Goal: Book appointment/travel/reservation

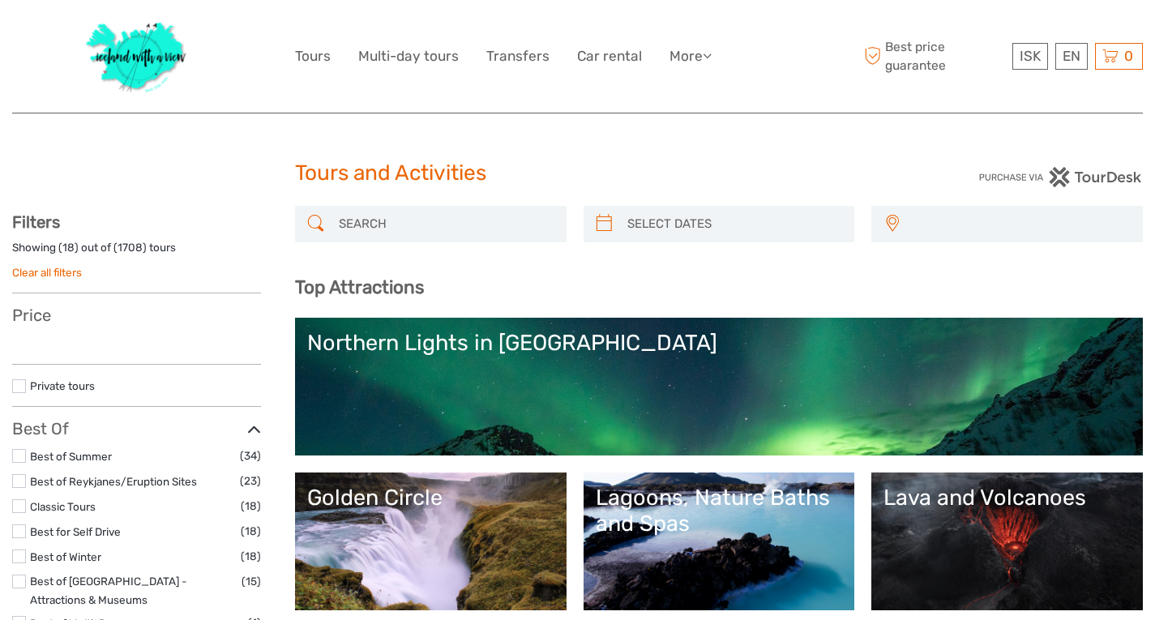
select select
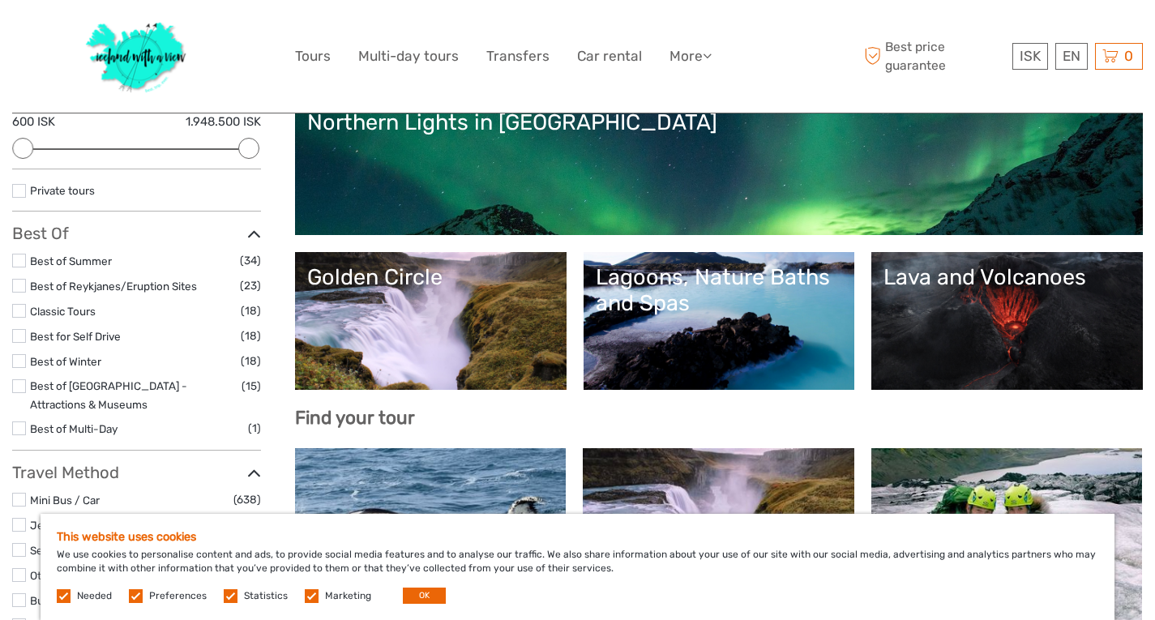
scroll to position [243, 0]
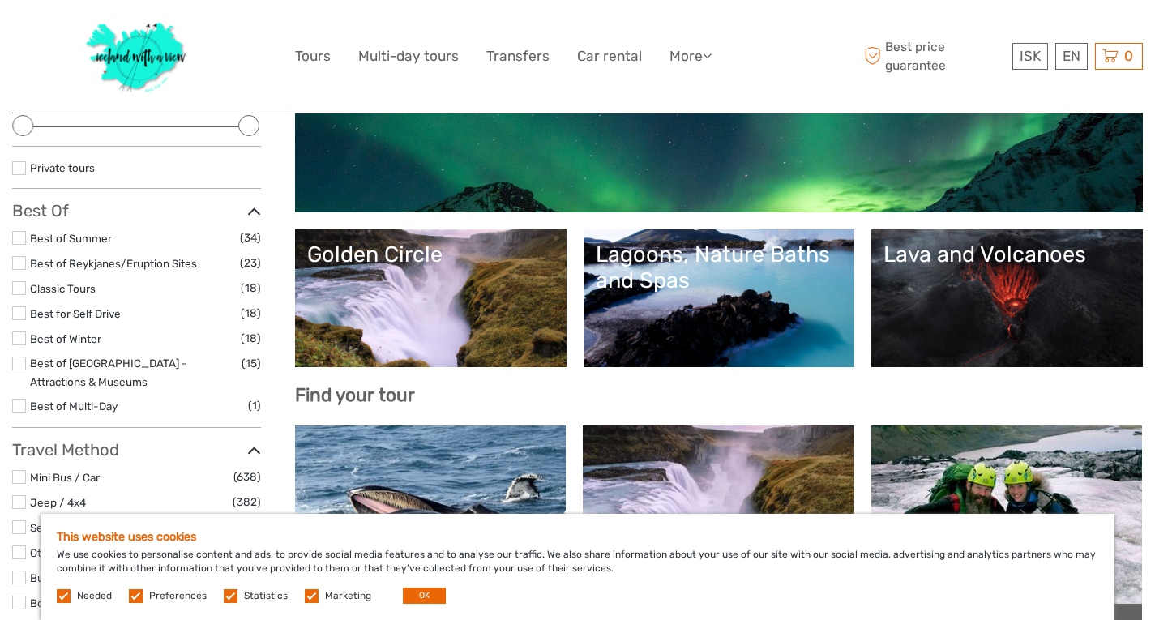
click at [19, 312] on label at bounding box center [19, 313] width 14 height 14
click at [0, 0] on input "checkbox" at bounding box center [0, 0] width 0 height 0
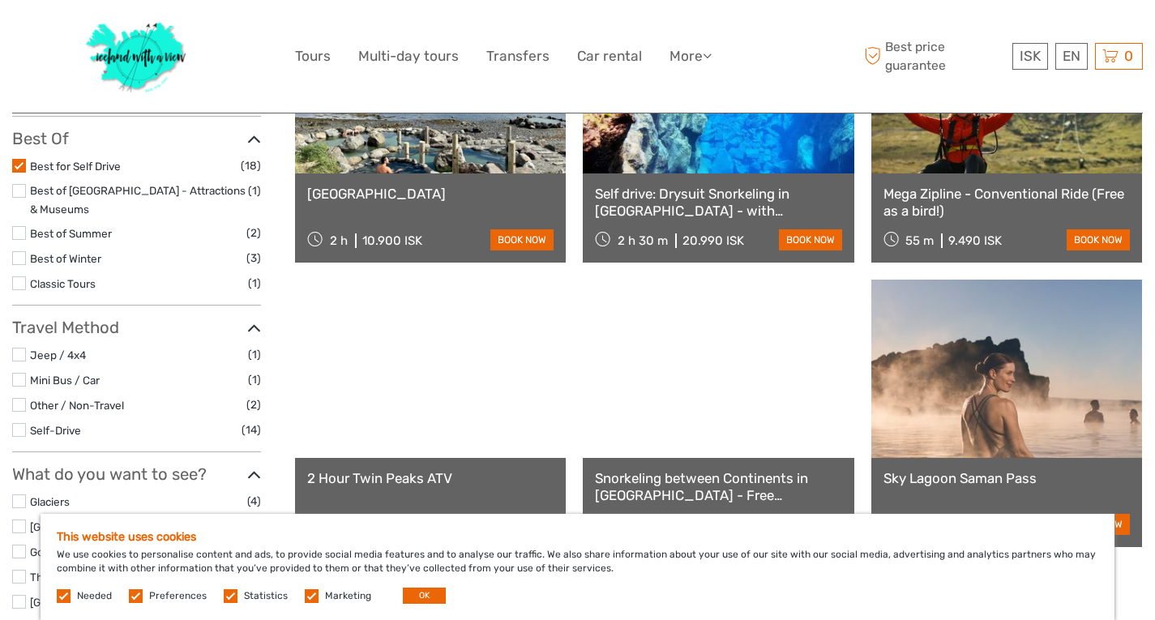
scroll to position [335, 0]
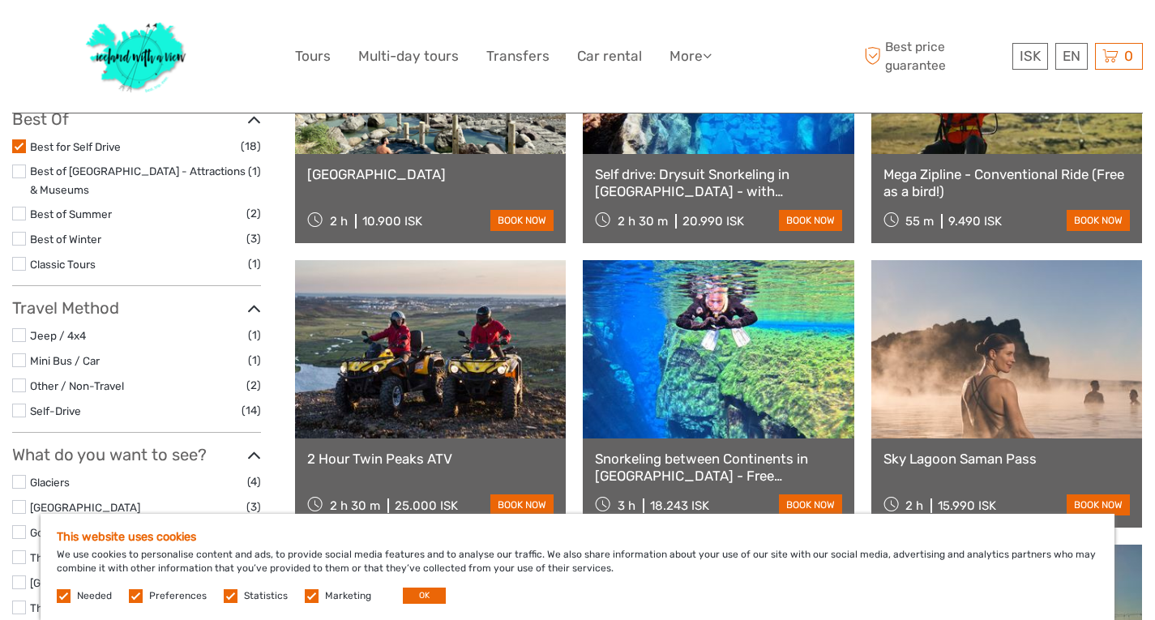
click at [19, 404] on label at bounding box center [19, 411] width 14 height 14
click at [0, 0] on input "checkbox" at bounding box center [0, 0] width 0 height 0
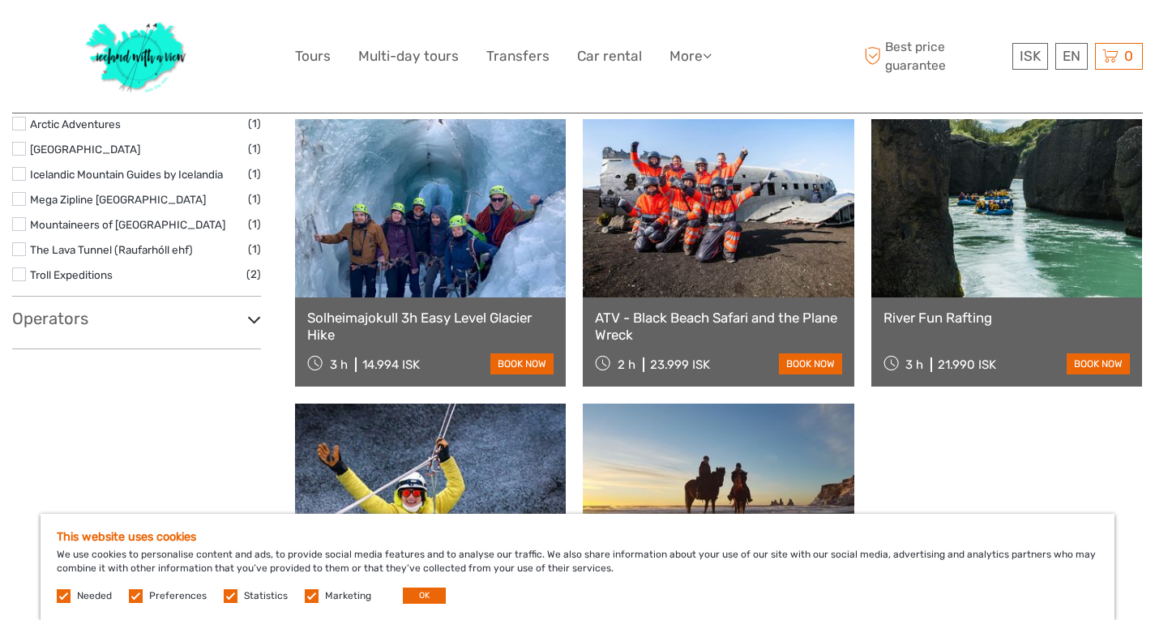
scroll to position [1064, 0]
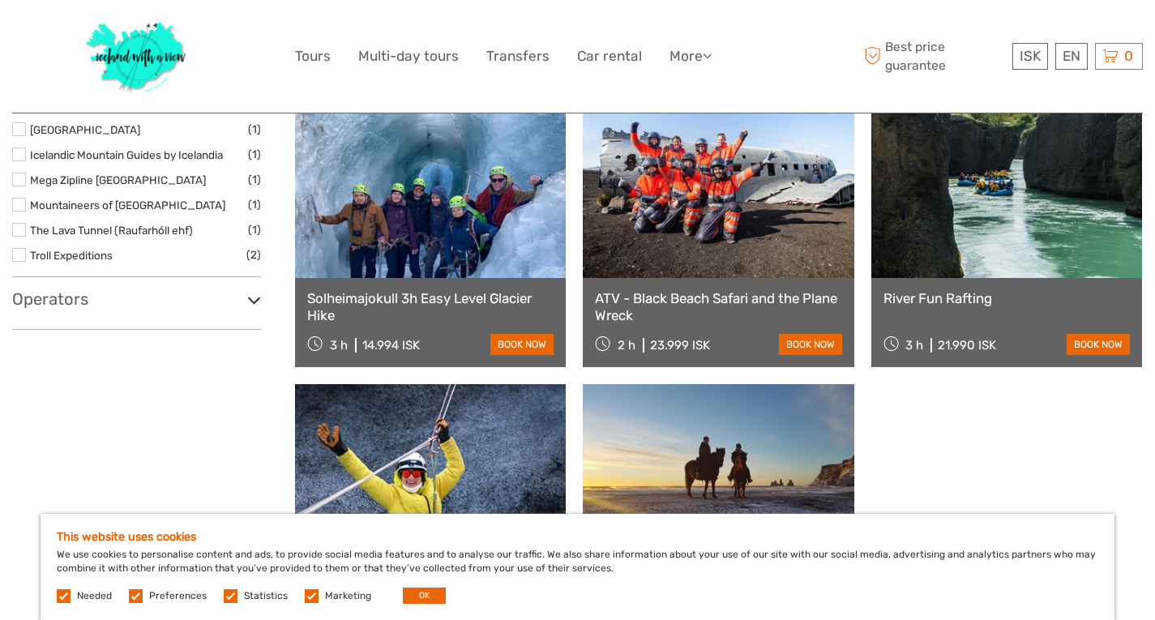
click at [255, 302] on icon at bounding box center [254, 300] width 14 height 22
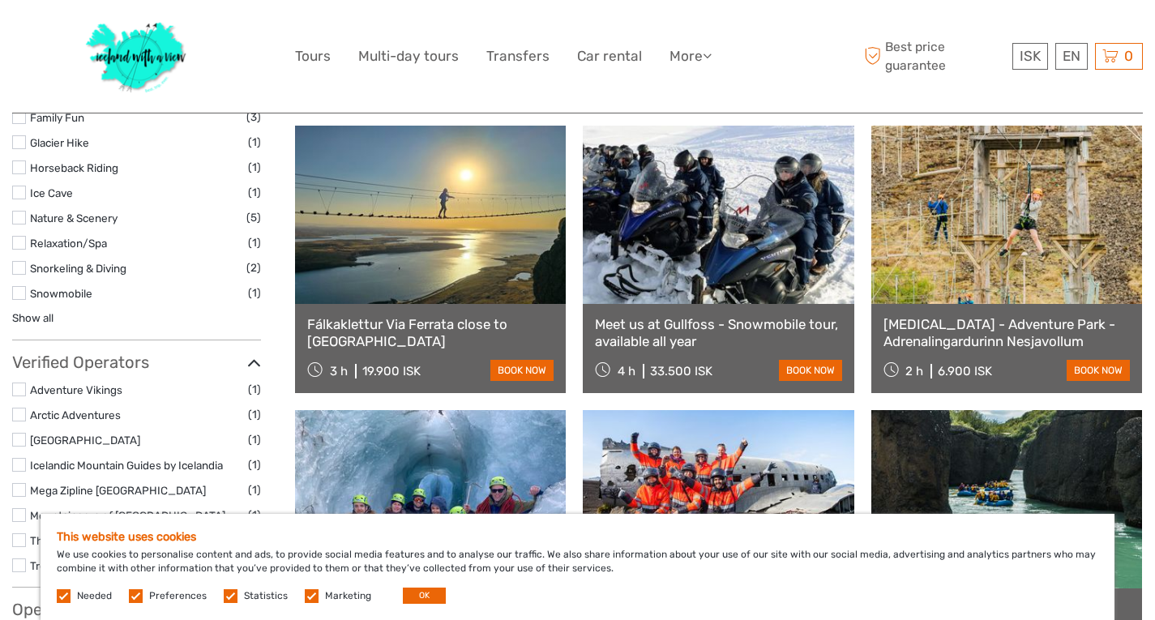
scroll to position [740, 0]
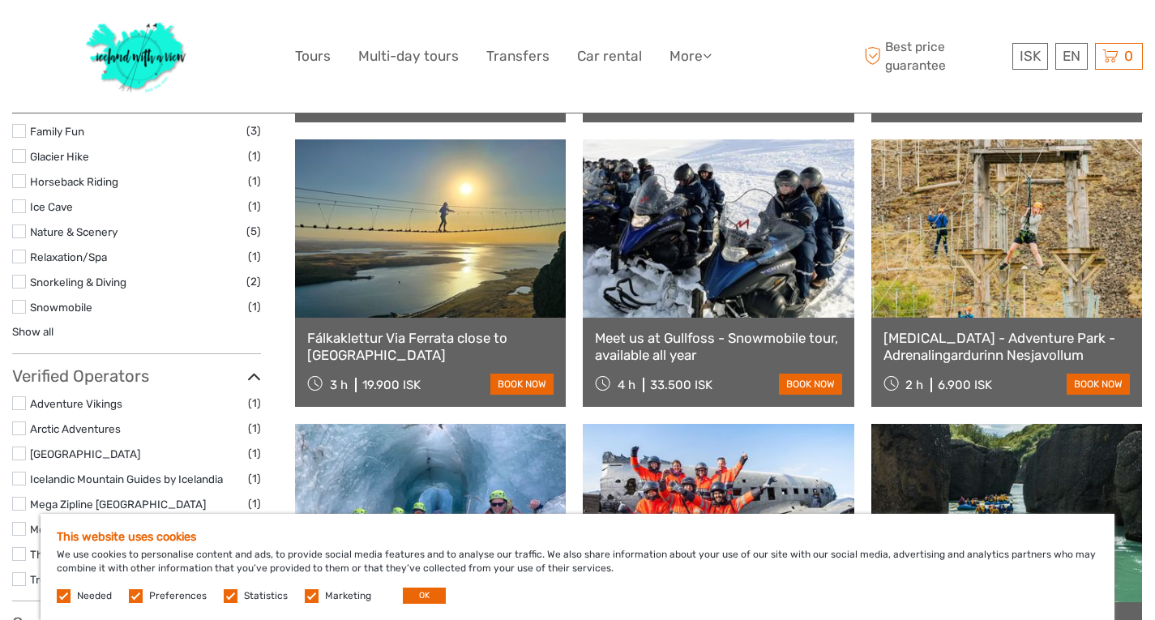
click at [24, 230] on label at bounding box center [19, 232] width 14 height 14
click at [0, 0] on input "checkbox" at bounding box center [0, 0] width 0 height 0
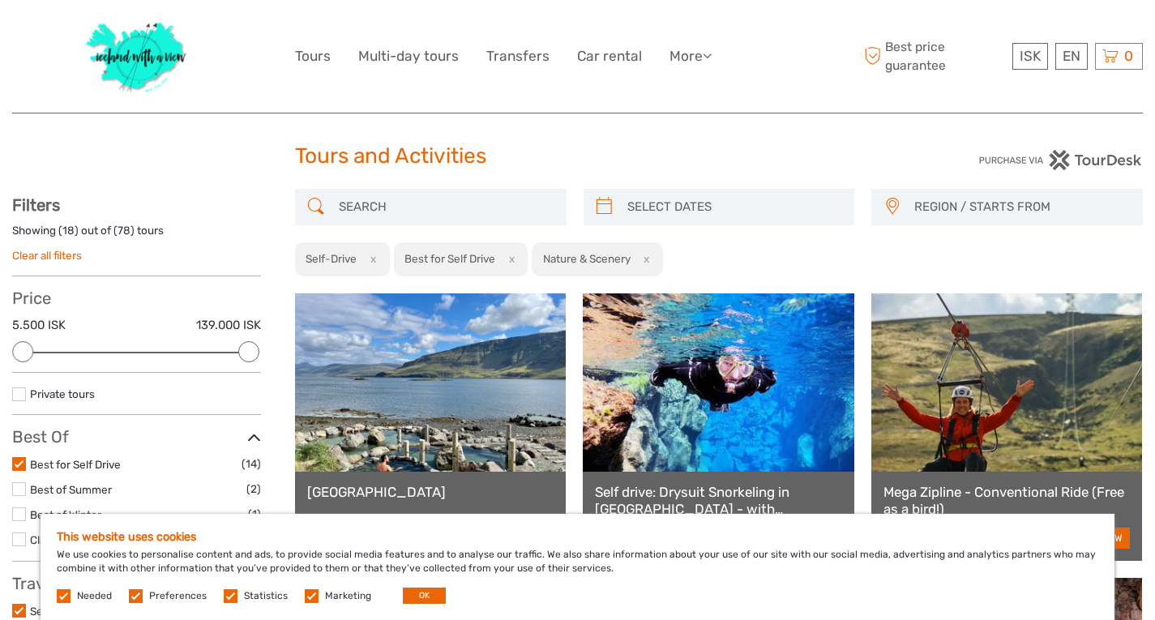
scroll to position [11, 0]
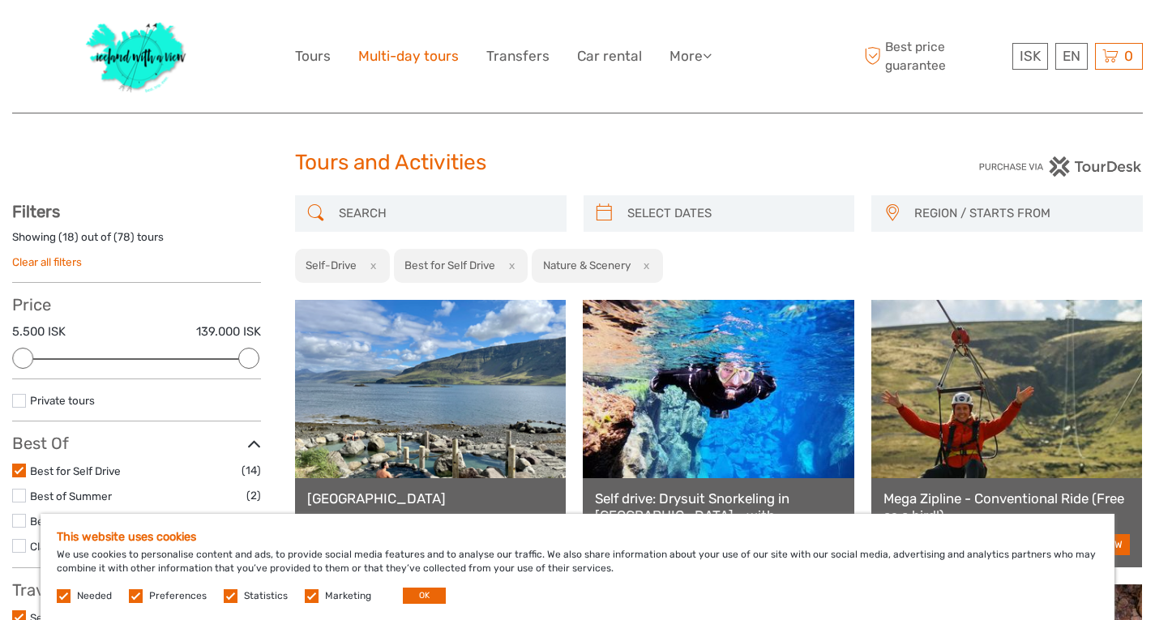
click at [429, 54] on link "Multi-day tours" at bounding box center [408, 57] width 101 height 24
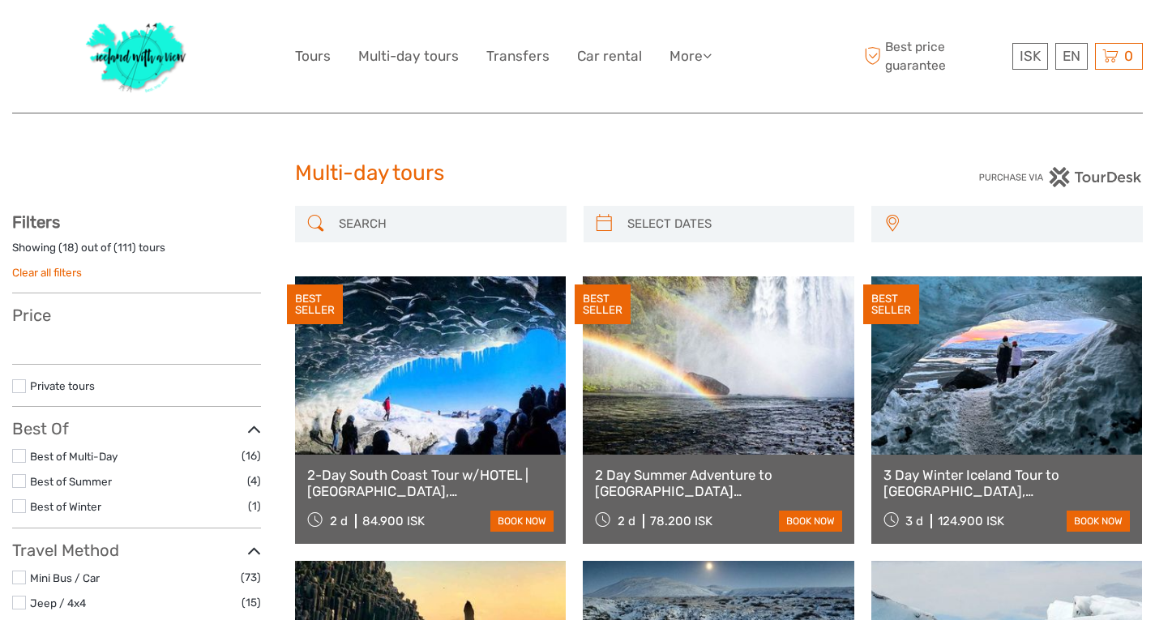
select select
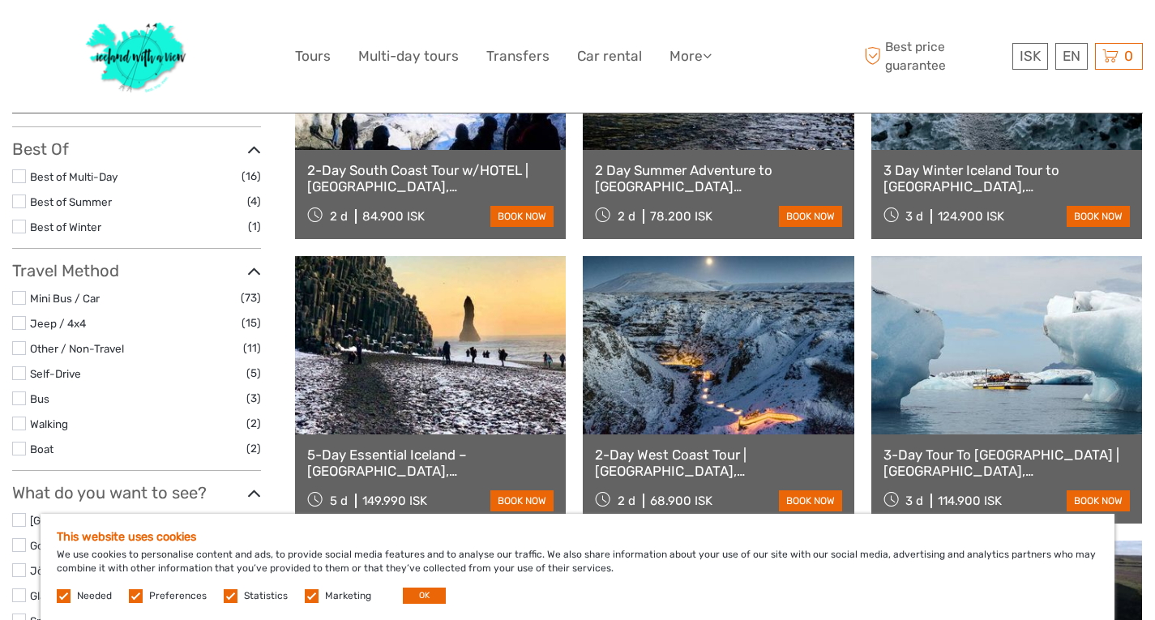
scroll to position [324, 0]
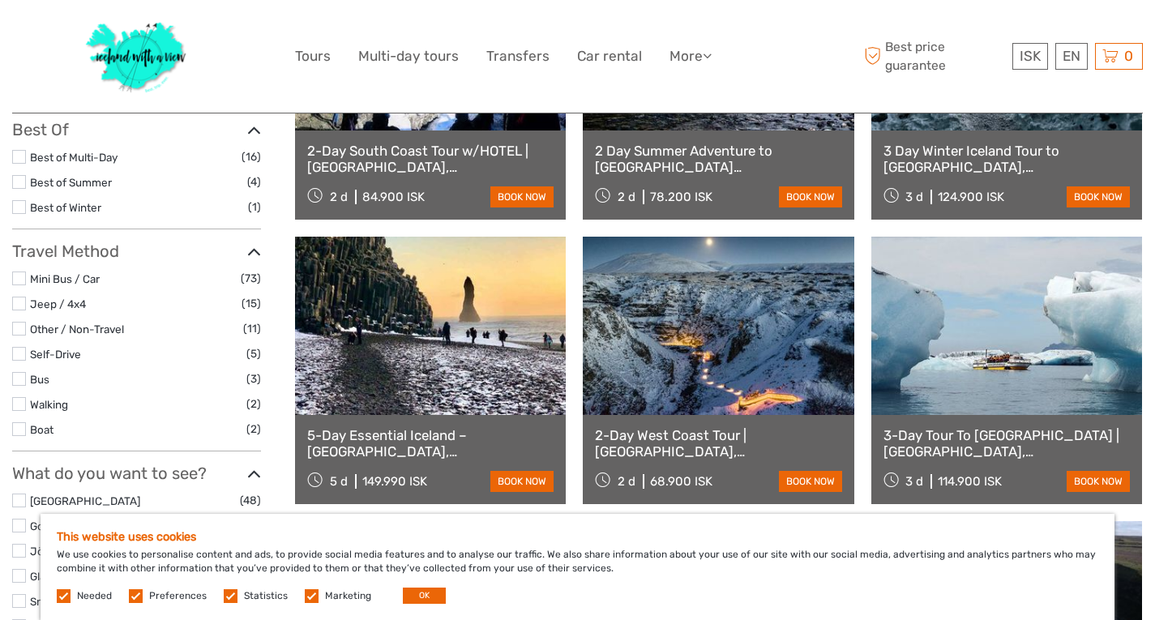
click at [15, 179] on label at bounding box center [19, 182] width 14 height 14
click at [0, 0] on input "checkbox" at bounding box center [0, 0] width 0 height 0
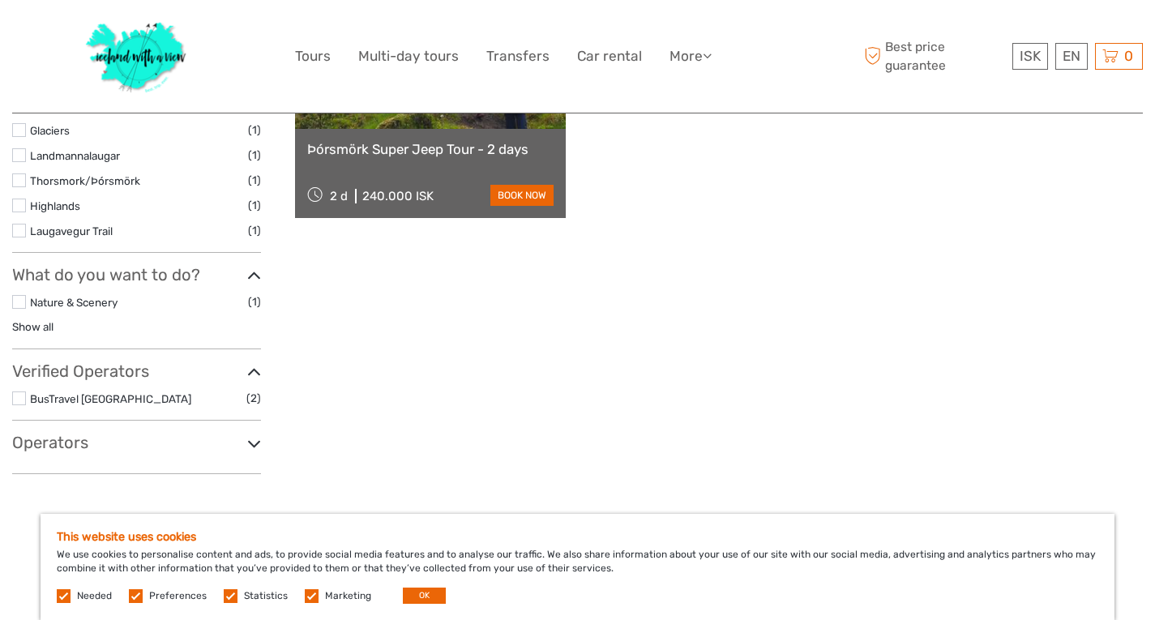
scroll to position [659, 0]
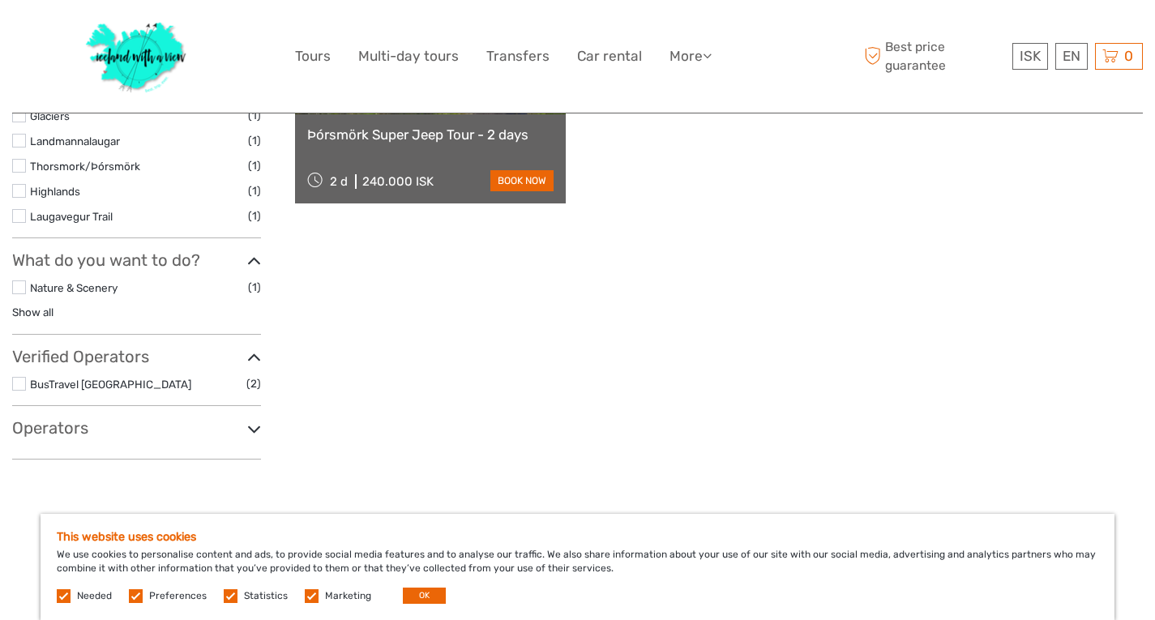
click at [476, 131] on link "Þórsmörk Super Jeep Tour - 2 days" at bounding box center [430, 134] width 246 height 16
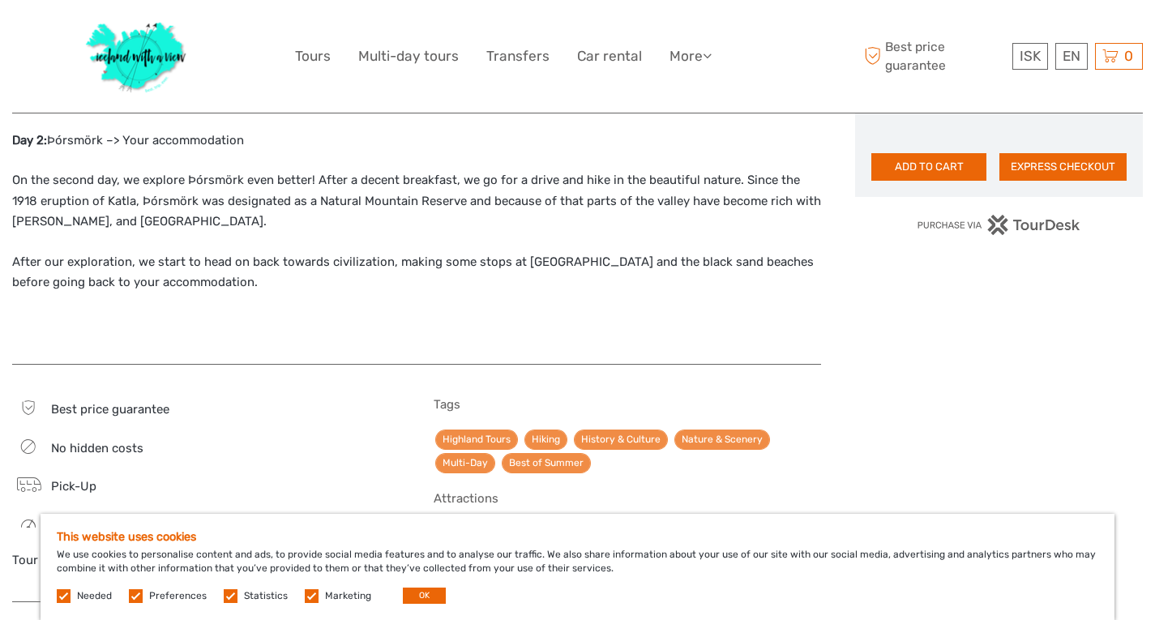
scroll to position [1297, 0]
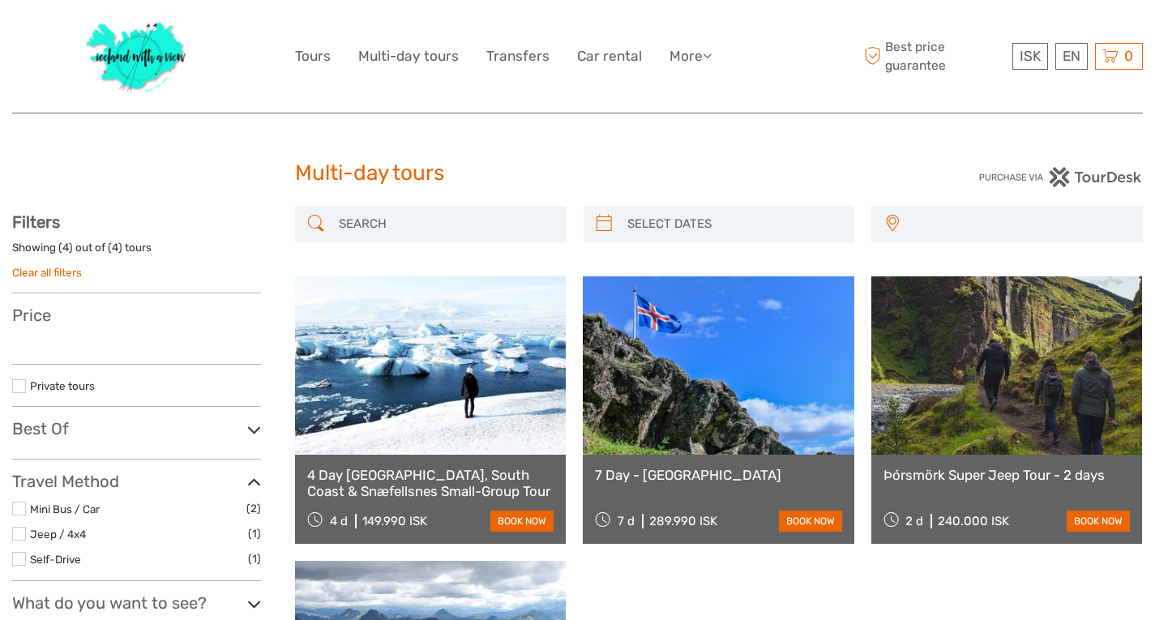
select select
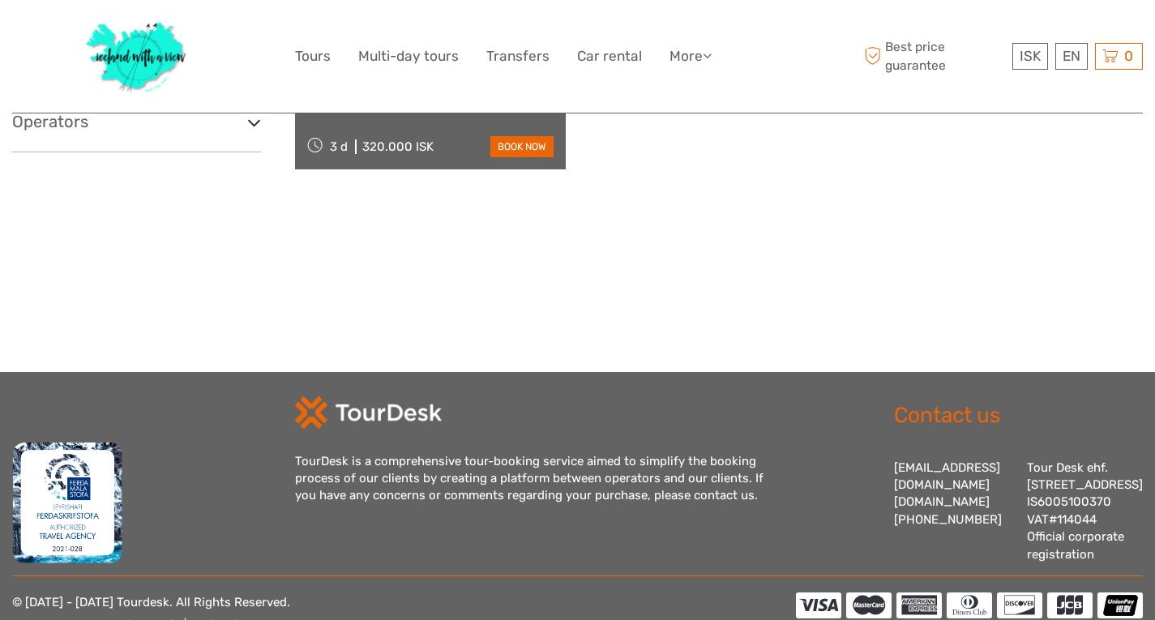
select select
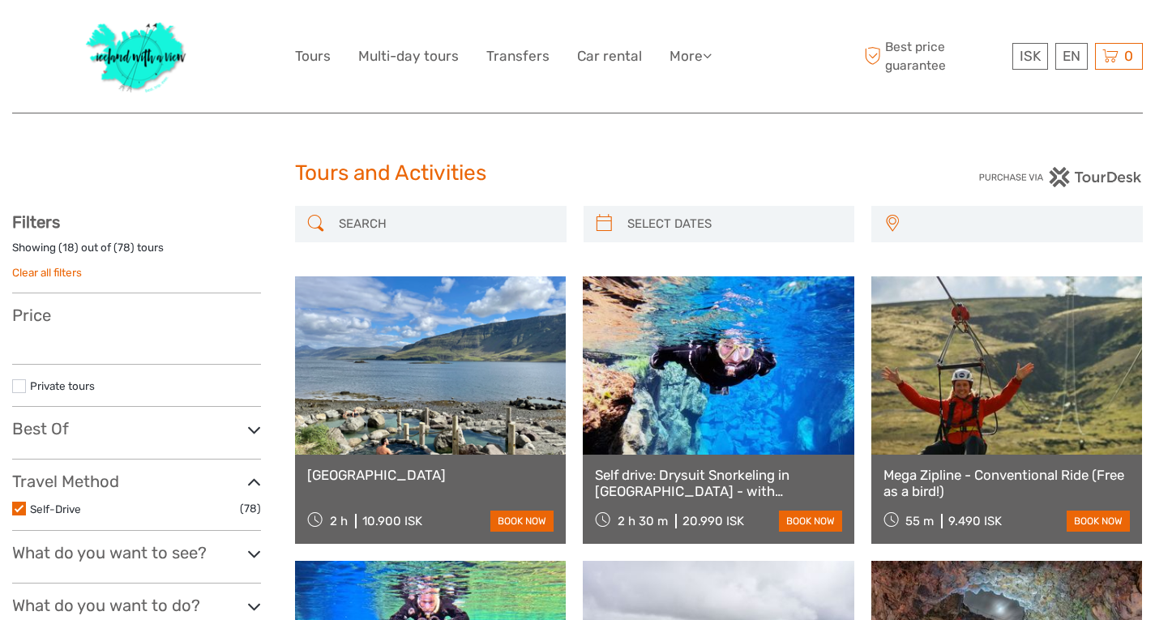
select select
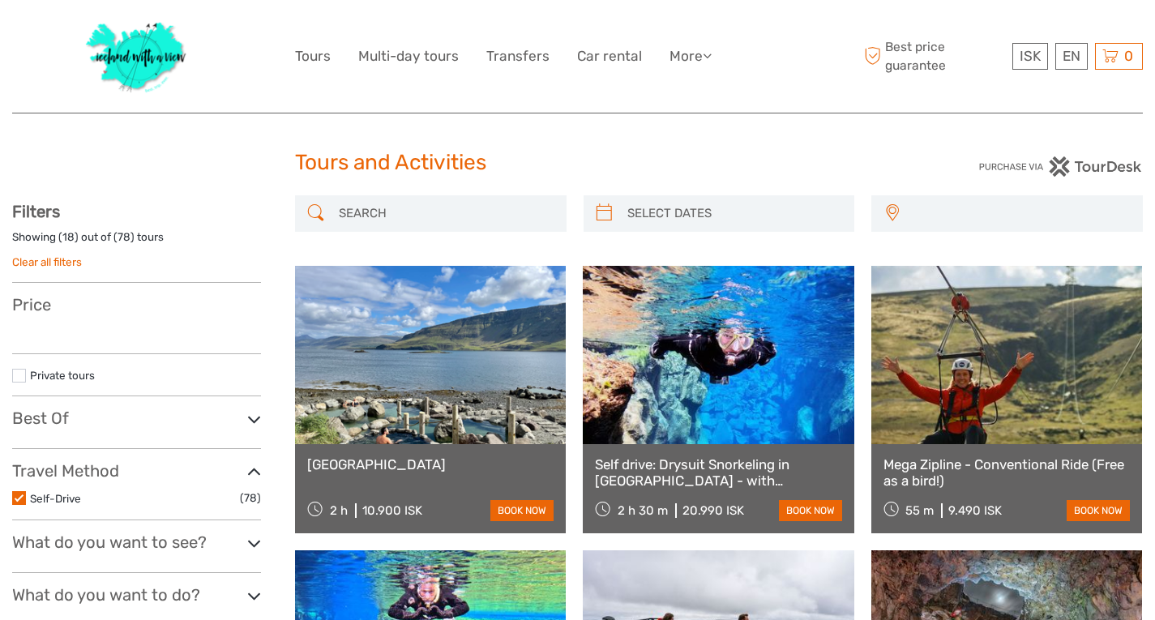
select select
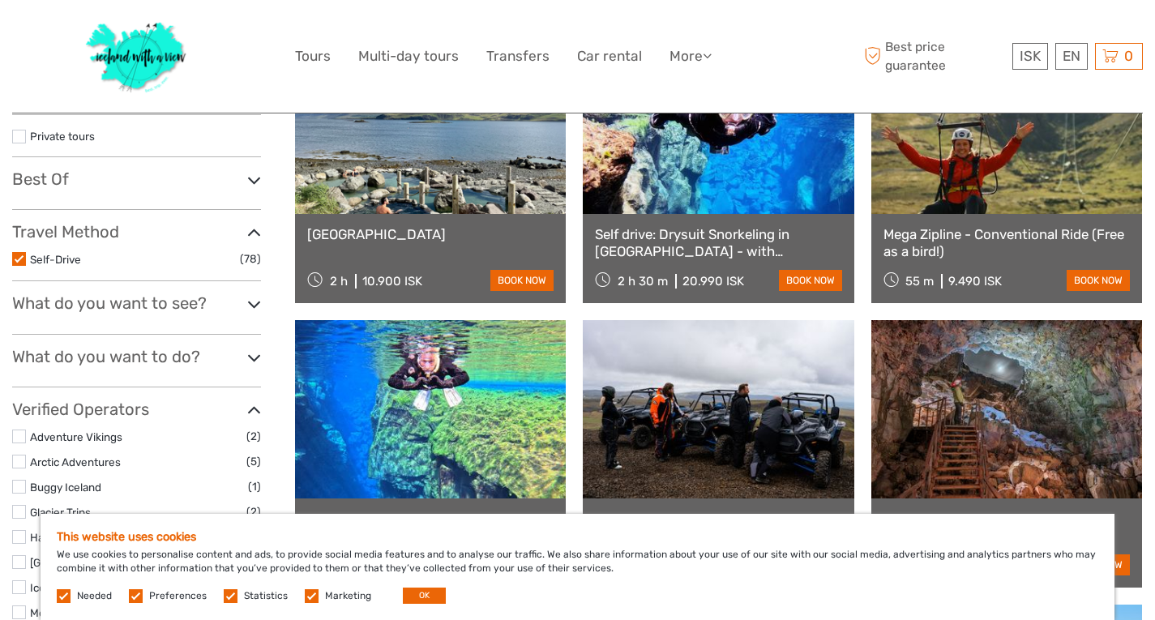
scroll to position [335, 0]
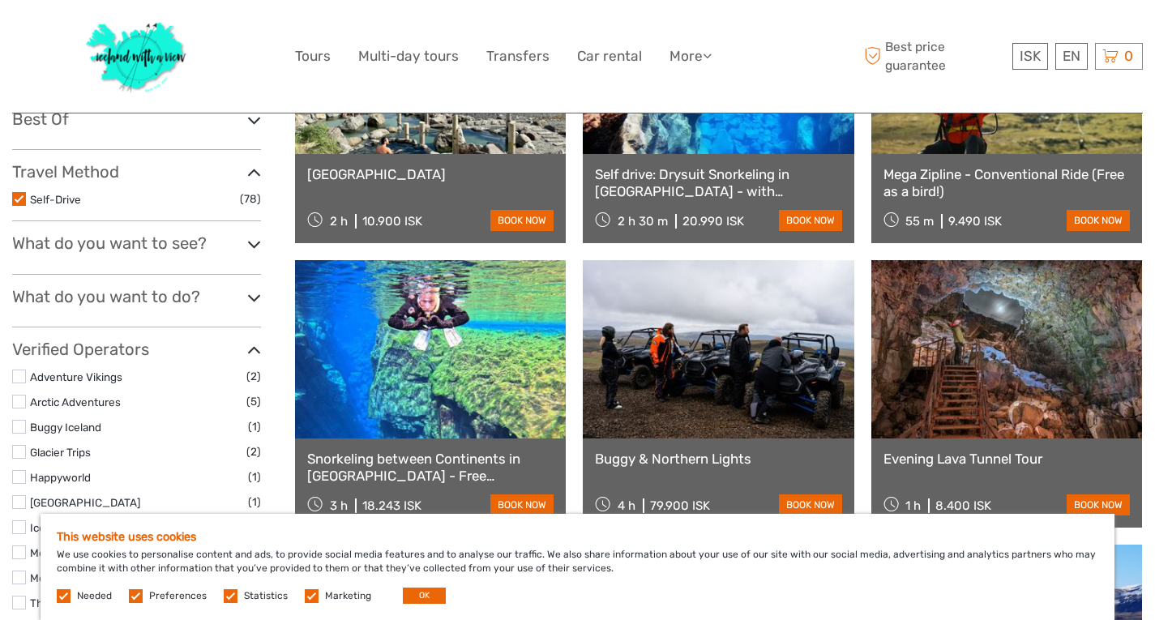
click at [241, 246] on h3 "What do you want to see?" at bounding box center [136, 242] width 249 height 19
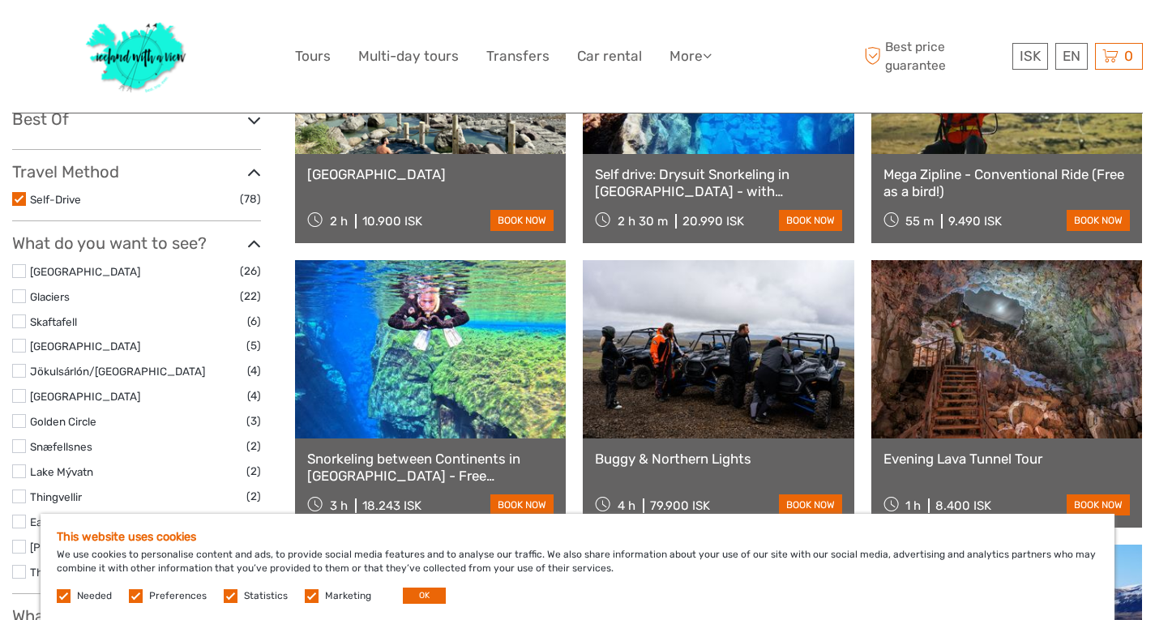
click at [241, 246] on h3 "What do you want to see?" at bounding box center [136, 242] width 249 height 19
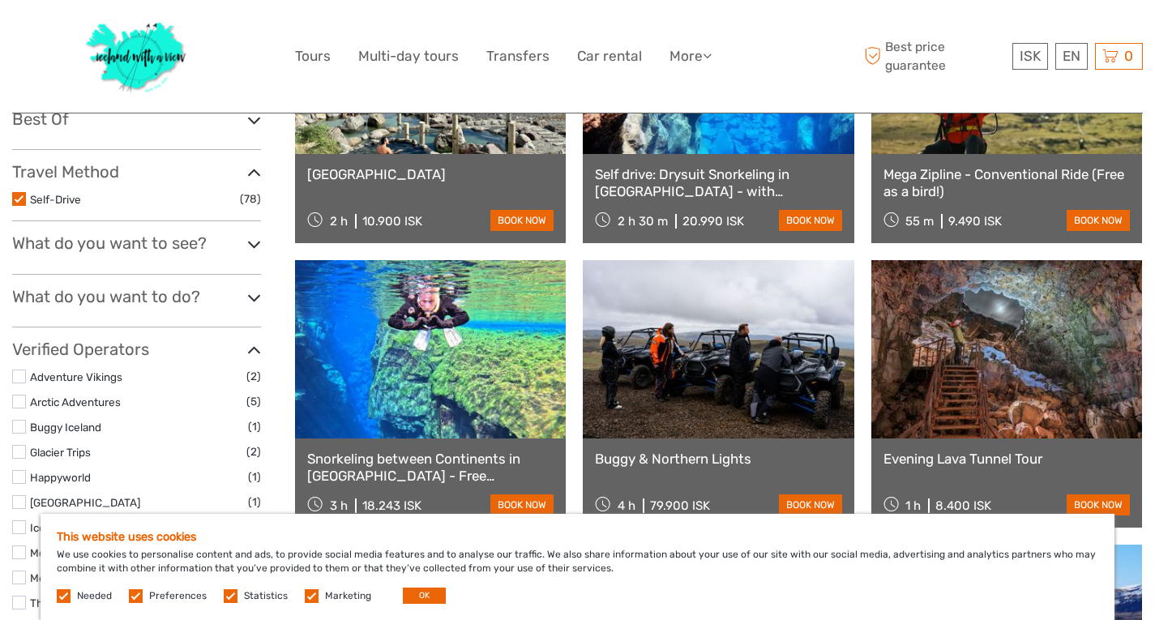
click at [239, 290] on h3 "What do you want to do?" at bounding box center [136, 296] width 249 height 19
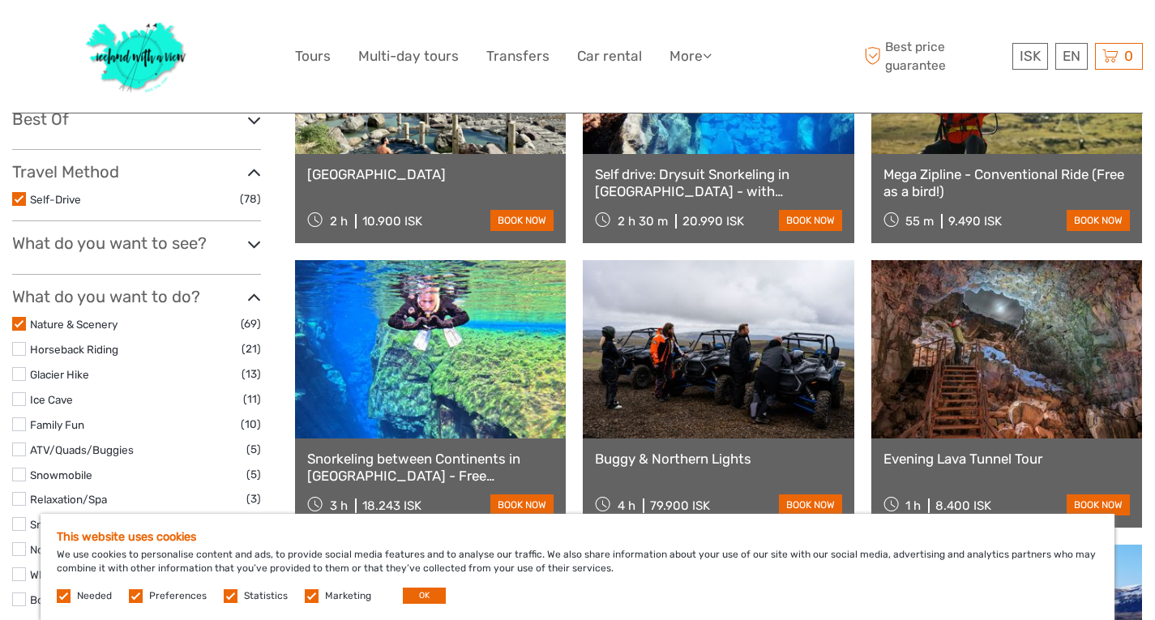
click at [239, 290] on h3 "What do you want to do?" at bounding box center [136, 296] width 249 height 19
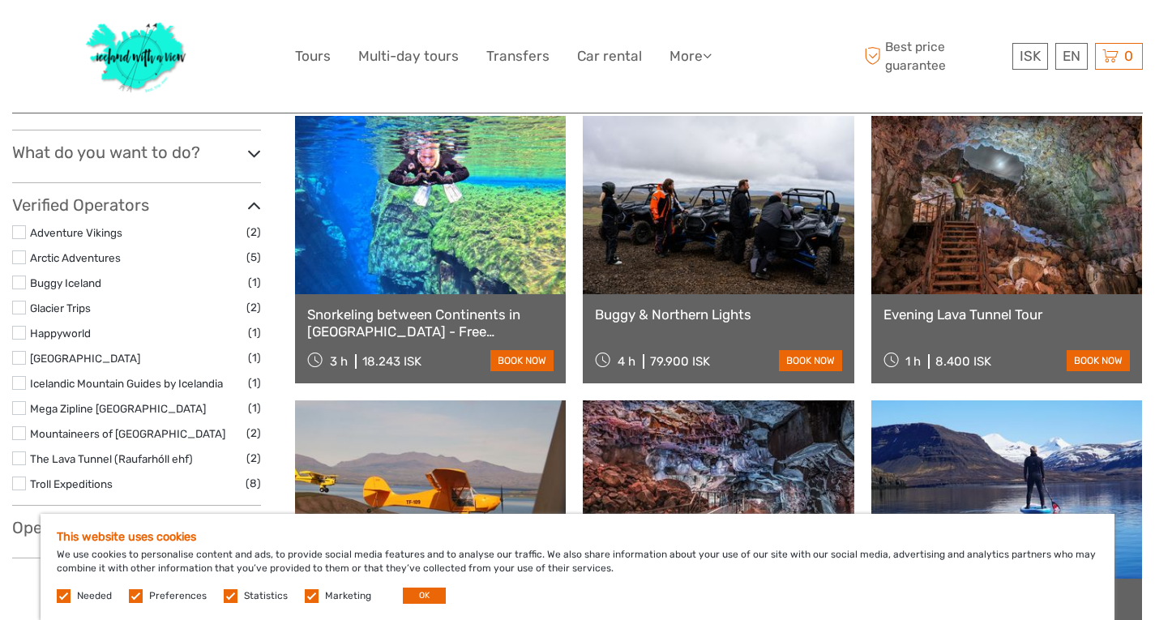
scroll to position [497, 0]
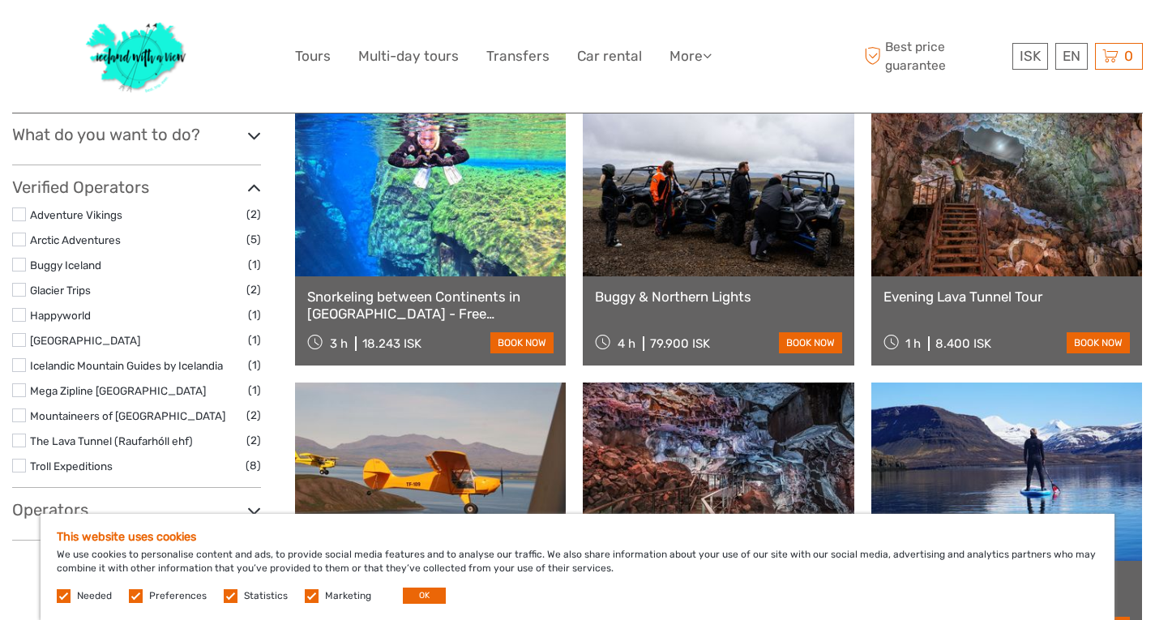
click at [21, 238] on label at bounding box center [19, 240] width 14 height 14
click at [0, 0] on input "checkbox" at bounding box center [0, 0] width 0 height 0
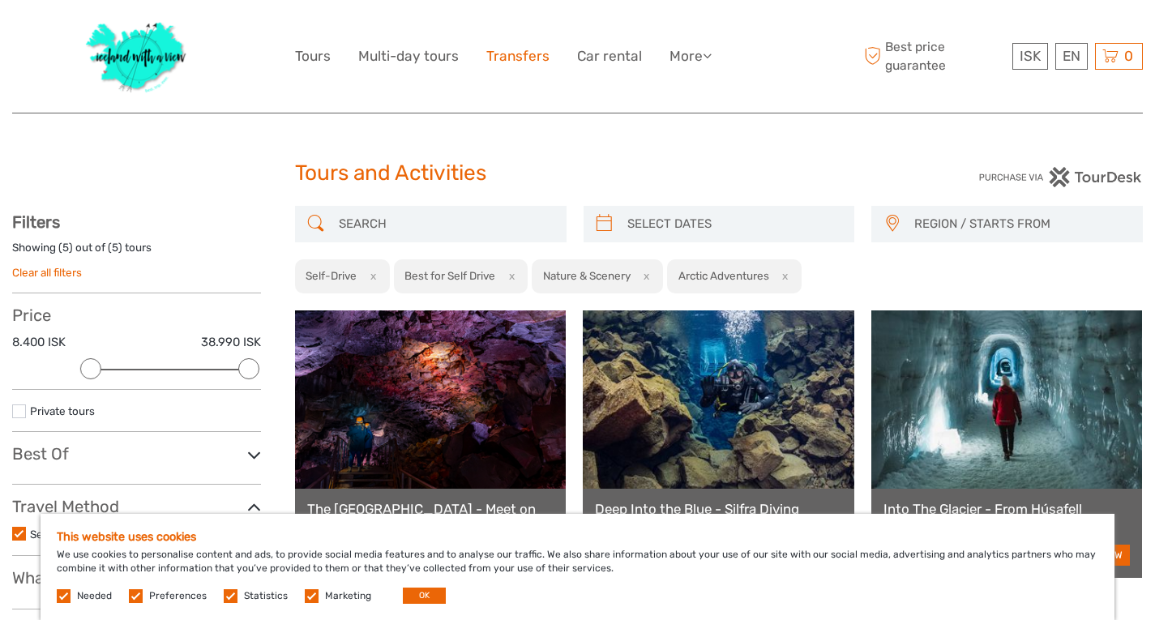
click at [520, 58] on link "Transfers" at bounding box center [517, 57] width 63 height 24
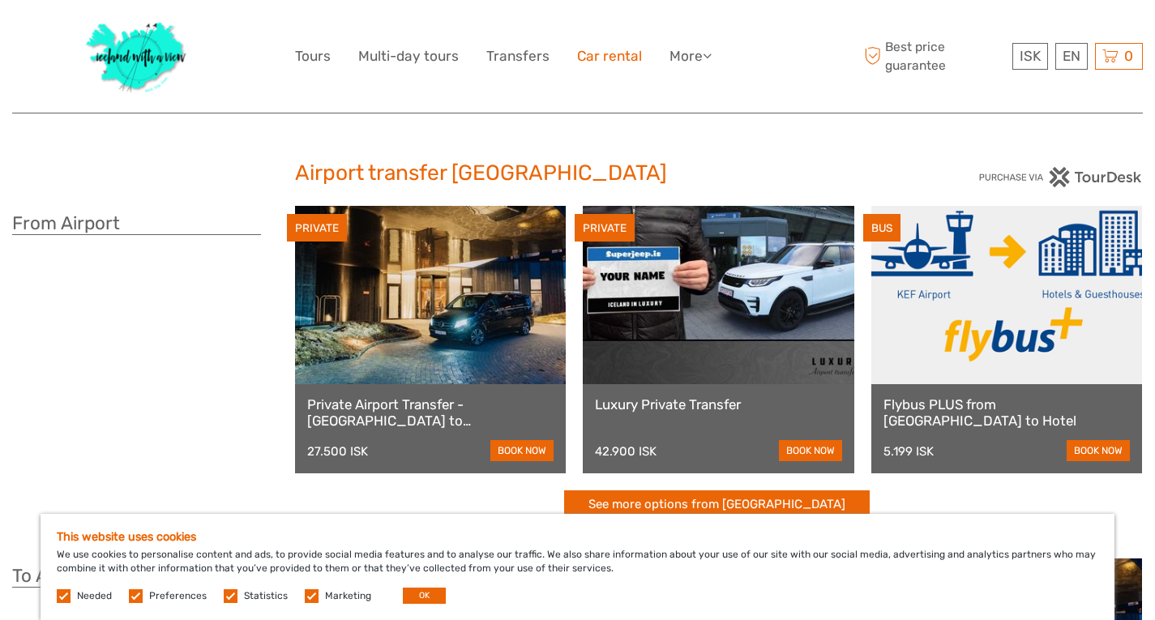
click at [617, 54] on link "Car rental" at bounding box center [609, 57] width 65 height 24
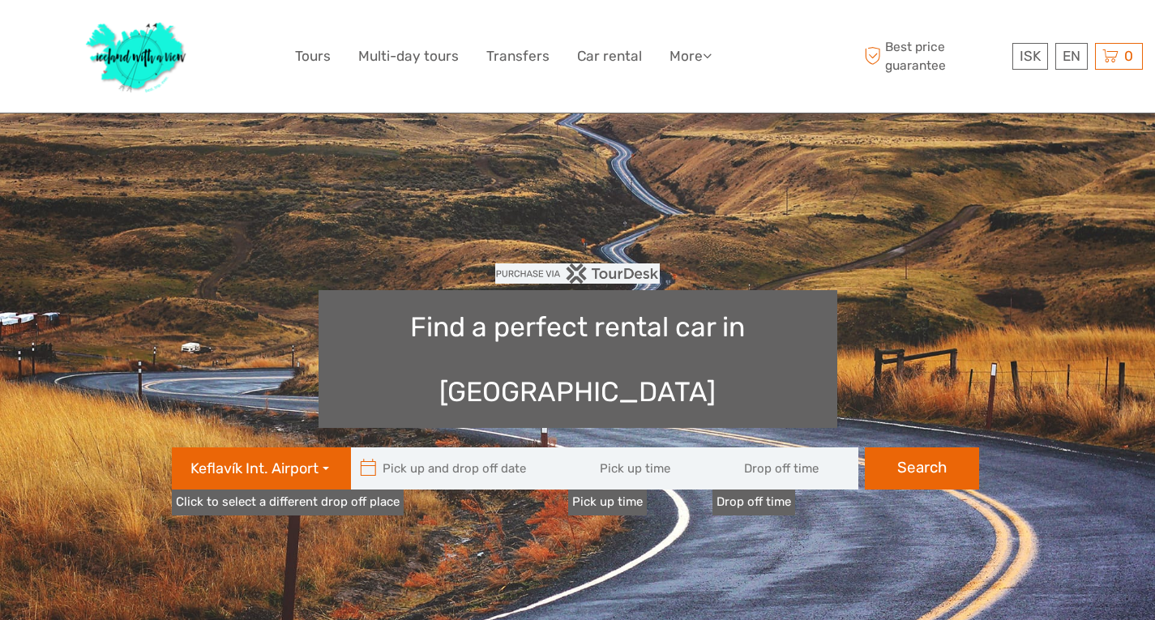
type input "08:00"
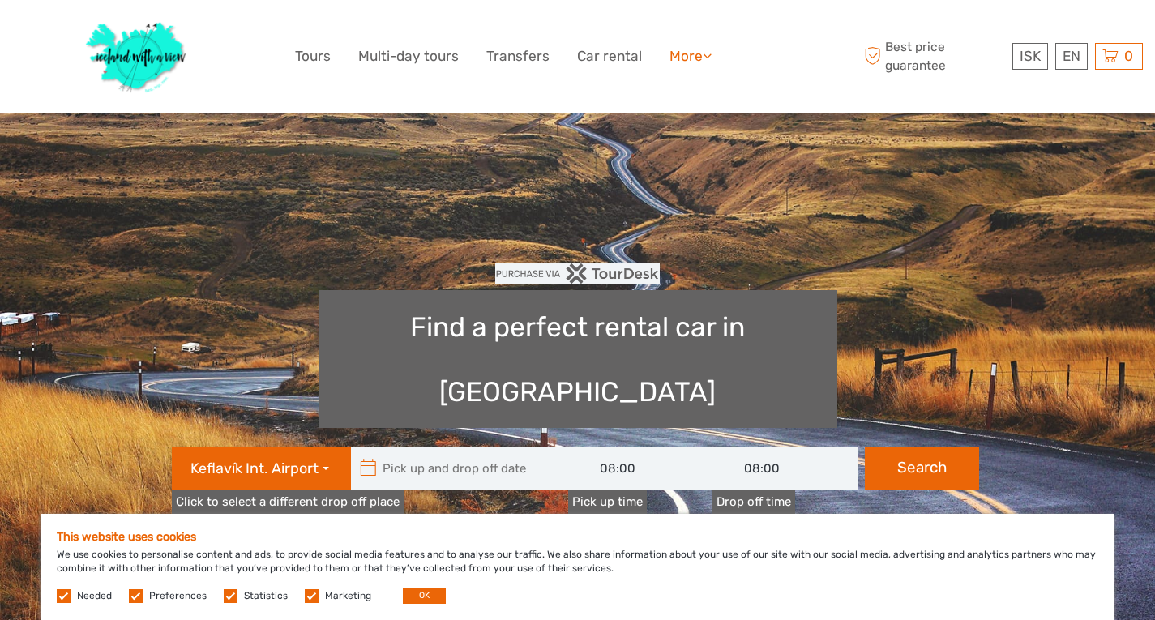
click at [688, 55] on link "More" at bounding box center [691, 57] width 42 height 24
click at [678, 84] on link "Food & drink" at bounding box center [662, 90] width 97 height 32
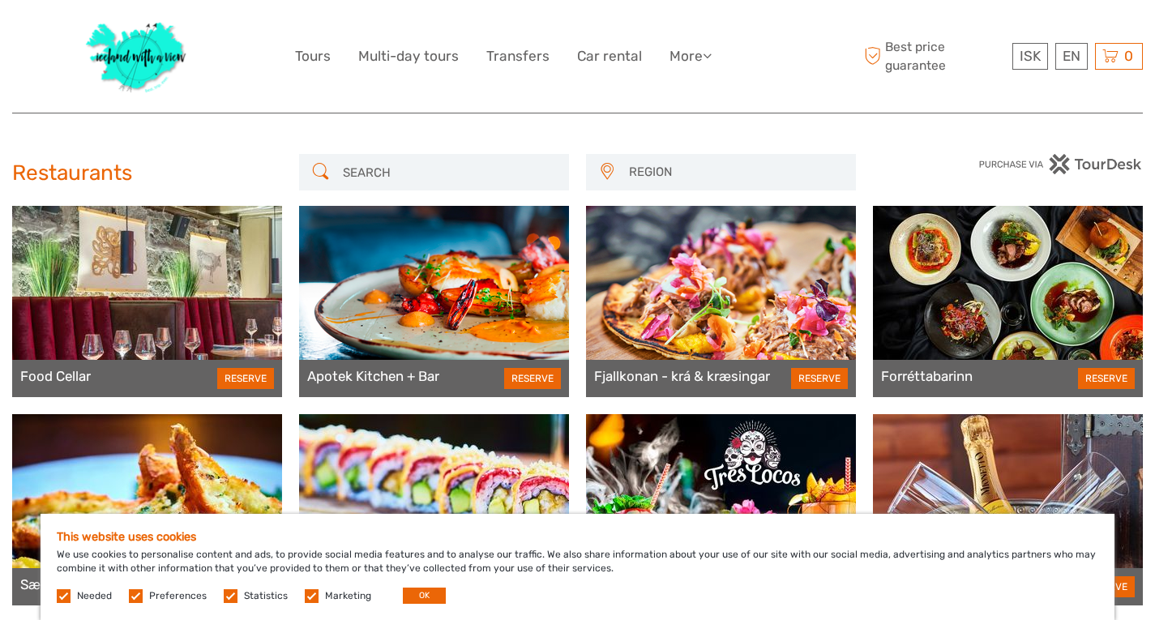
click at [148, 273] on div at bounding box center [147, 301] width 270 height 191
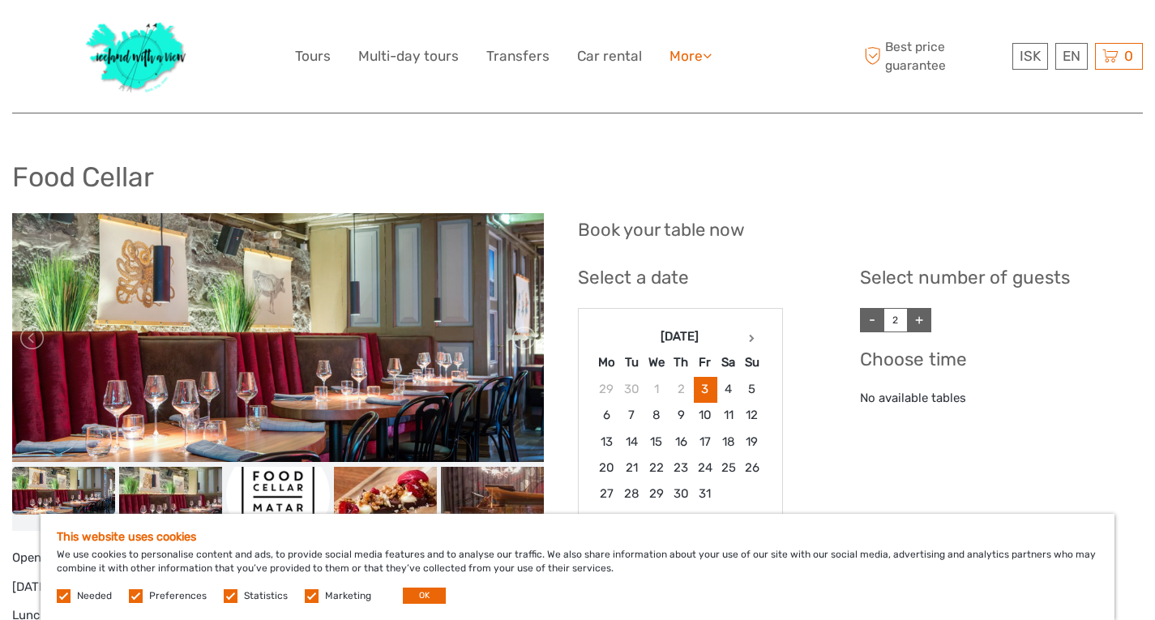
click at [684, 58] on link "More" at bounding box center [691, 57] width 42 height 24
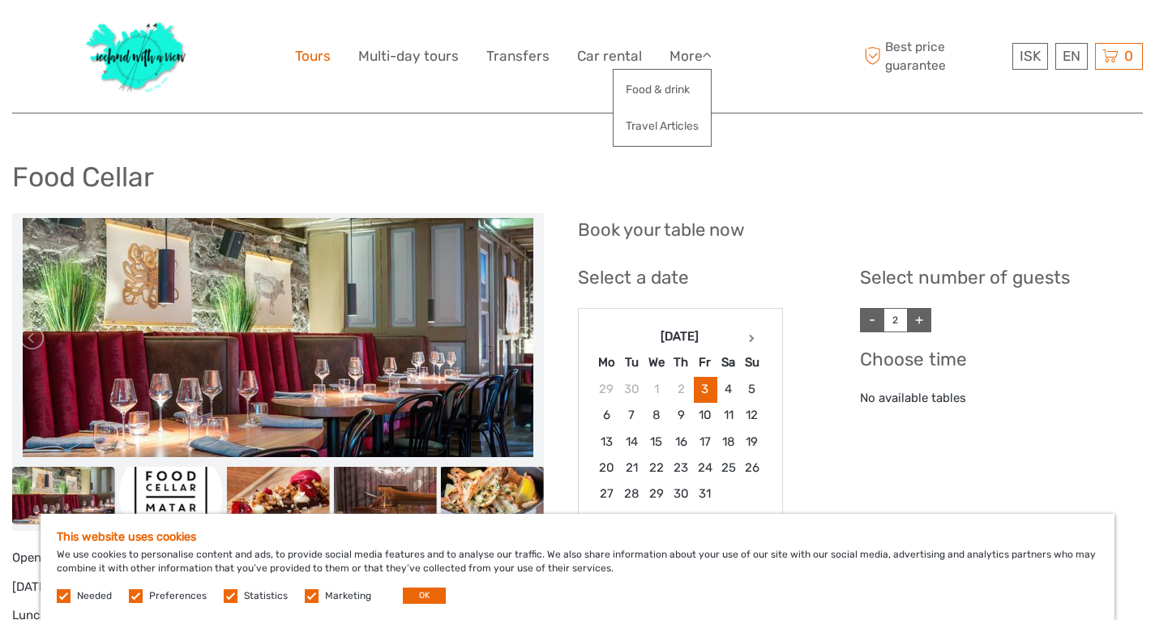
click at [300, 56] on link "Tours" at bounding box center [313, 57] width 36 height 24
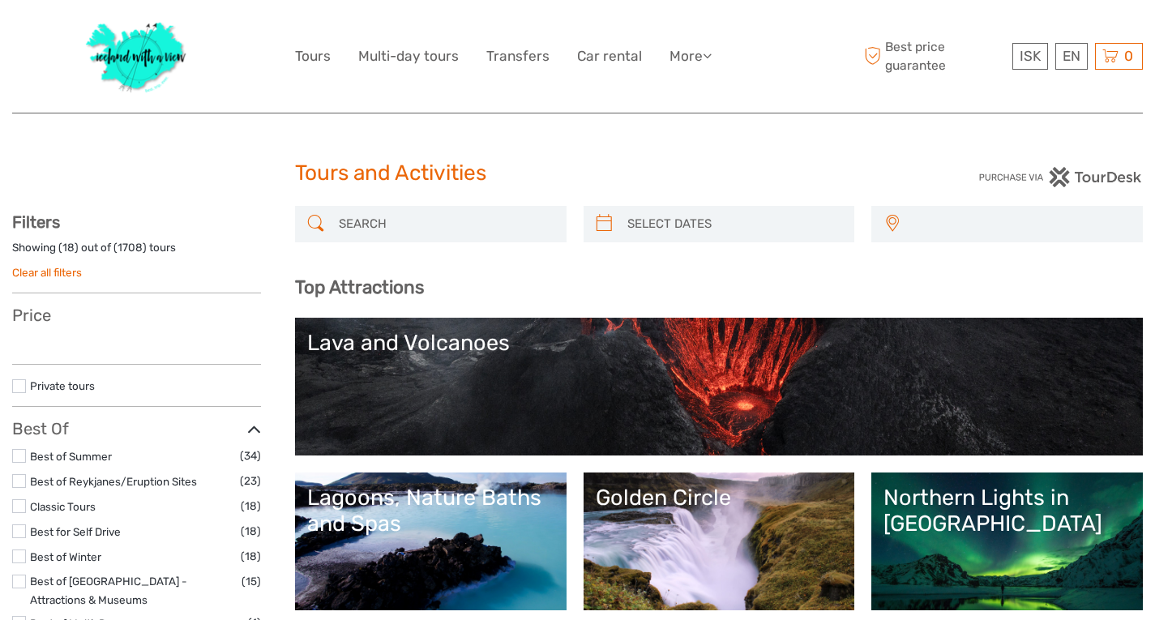
select select
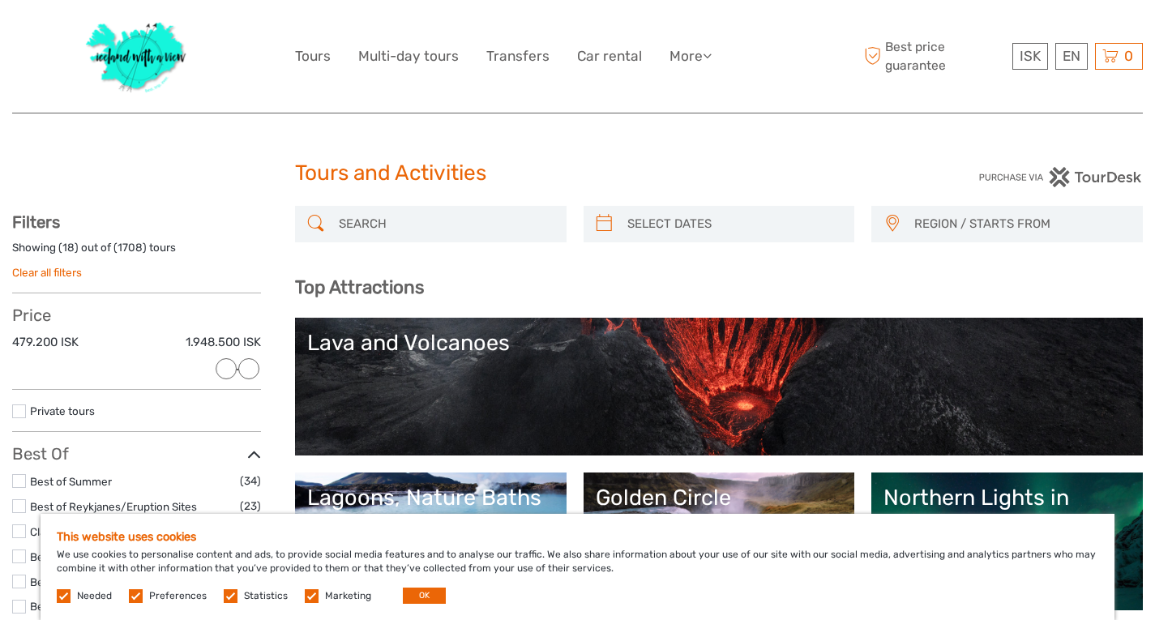
drag, startPoint x: 25, startPoint y: 364, endPoint x: 225, endPoint y: 365, distance: 200.2
click at [225, 365] on div at bounding box center [226, 368] width 21 height 21
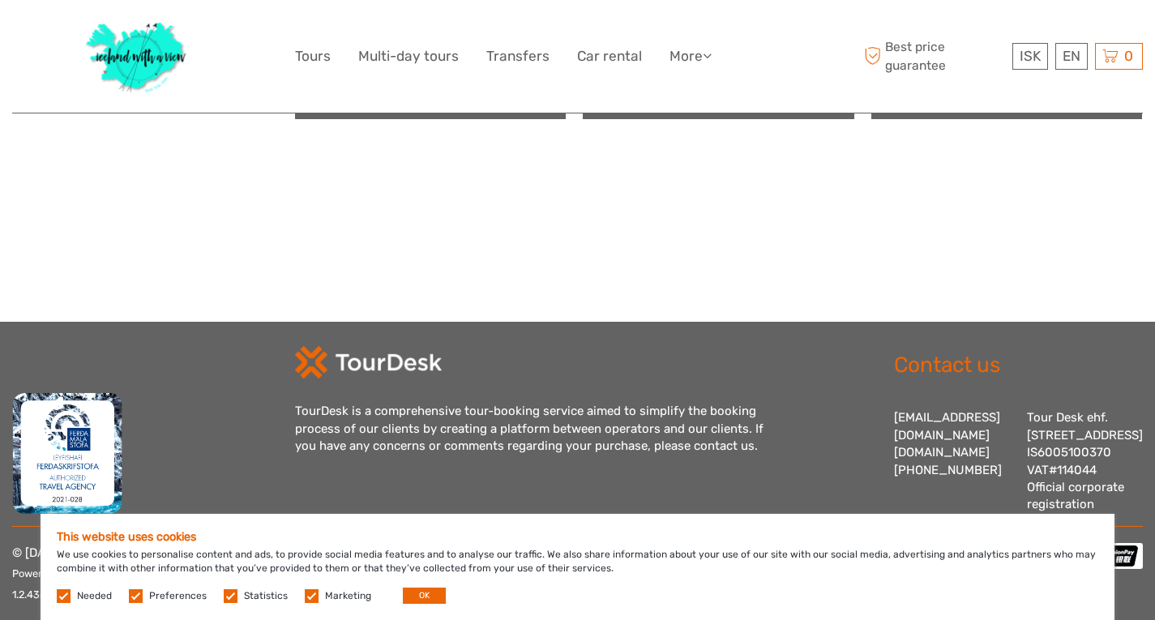
scroll to position [1919, 0]
